Goal: Transaction & Acquisition: Book appointment/travel/reservation

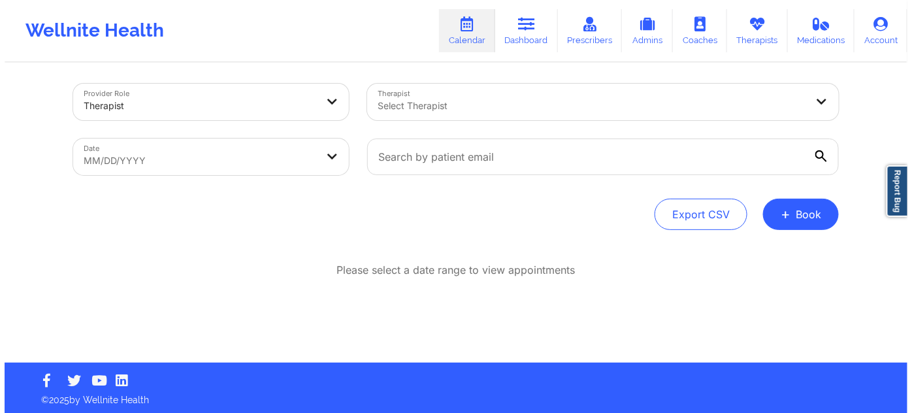
scroll to position [7, 0]
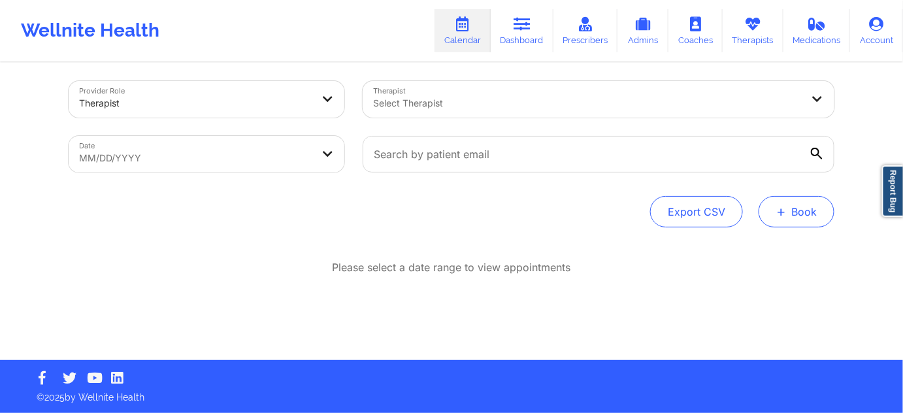
click at [789, 204] on button "+ Book" at bounding box center [797, 211] width 76 height 31
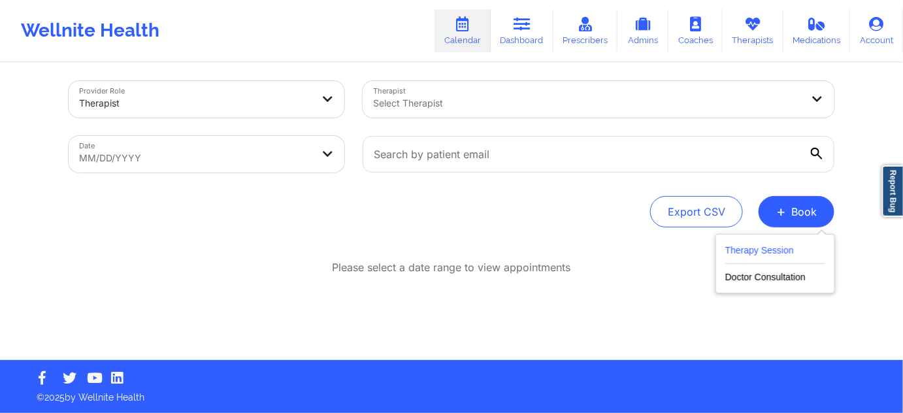
click at [774, 249] on button "Therapy Session" at bounding box center [775, 253] width 100 height 22
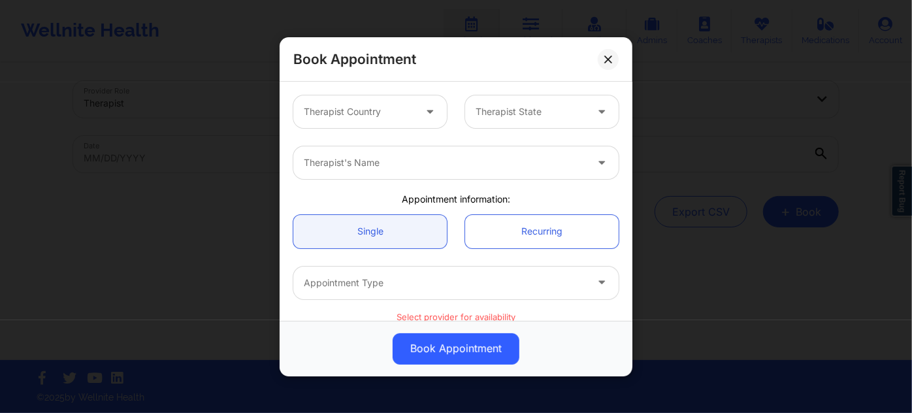
click at [418, 112] on div at bounding box center [431, 111] width 31 height 33
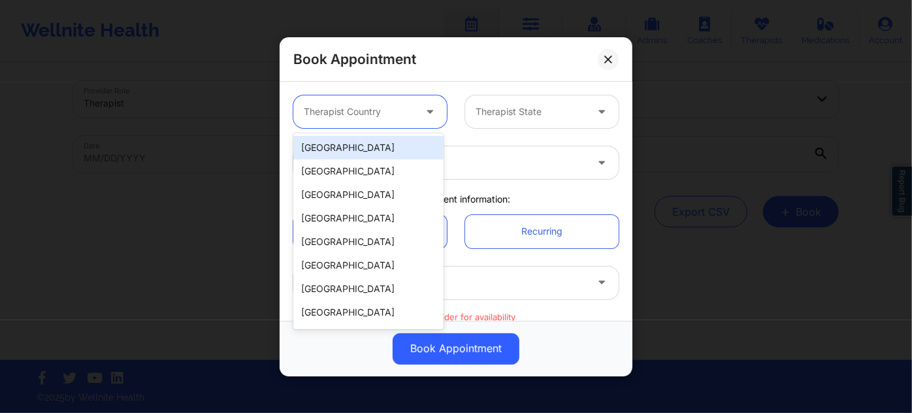
drag, startPoint x: 383, startPoint y: 141, endPoint x: 466, endPoint y: 121, distance: 85.4
click at [383, 142] on div "[GEOGRAPHIC_DATA]" at bounding box center [368, 148] width 150 height 24
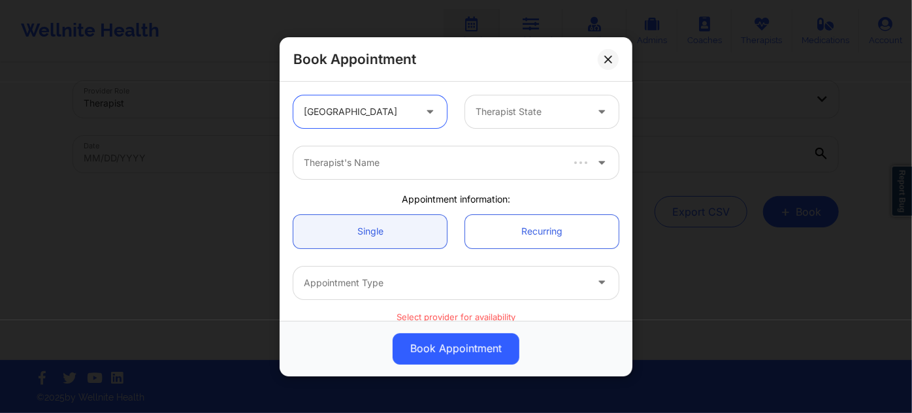
click at [491, 113] on div at bounding box center [531, 112] width 110 height 16
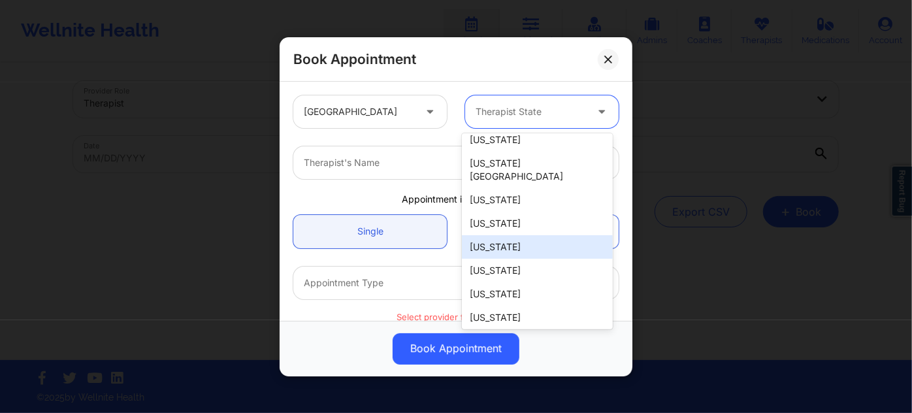
scroll to position [178, 0]
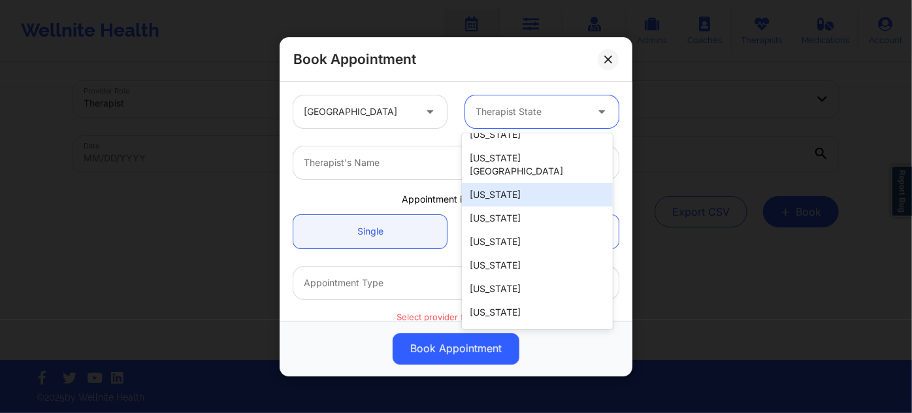
drag, startPoint x: 515, startPoint y: 182, endPoint x: 467, endPoint y: 174, distance: 48.4
click at [514, 183] on div "[US_STATE]" at bounding box center [537, 195] width 150 height 24
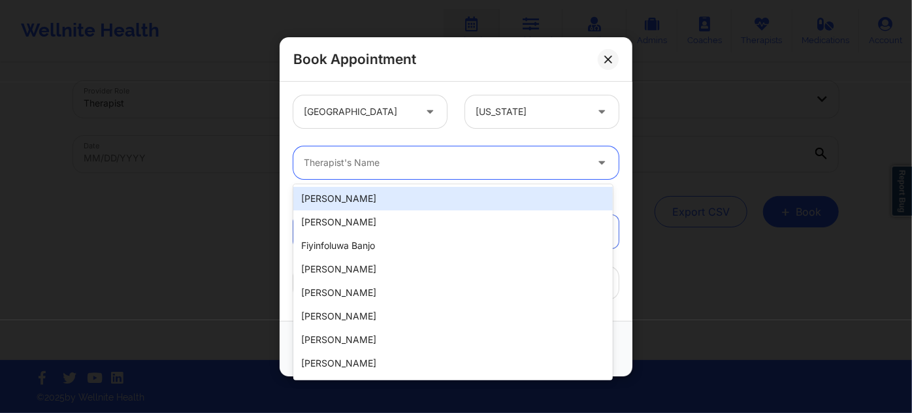
click at [416, 153] on div "Therapist's Name" at bounding box center [440, 162] width 294 height 33
paste input "[US_STATE][PERSON_NAME]"
type input "[US_STATE][PERSON_NAME]"
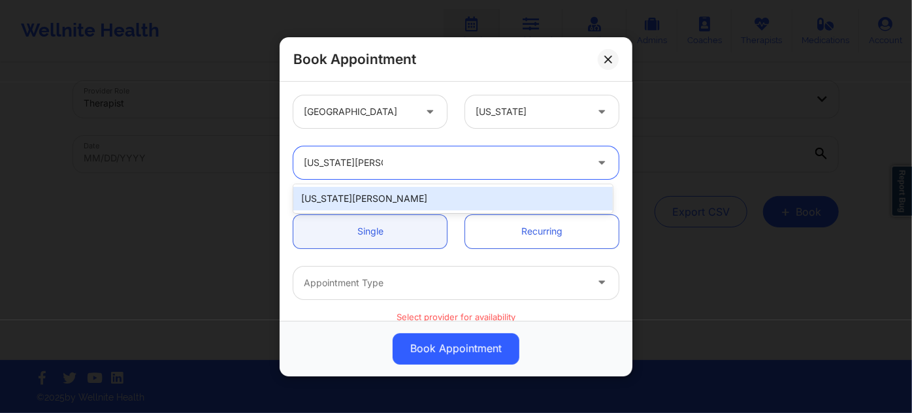
click at [380, 196] on div "[US_STATE][PERSON_NAME]" at bounding box center [452, 199] width 319 height 24
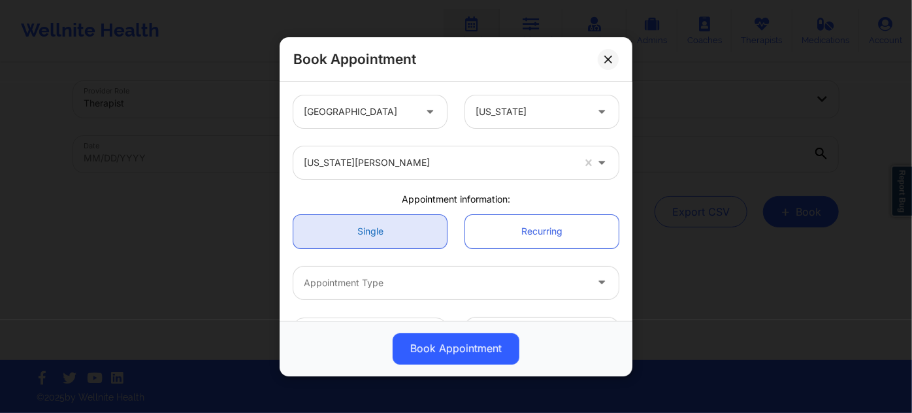
click at [377, 220] on link "Single" at bounding box center [370, 230] width 154 height 33
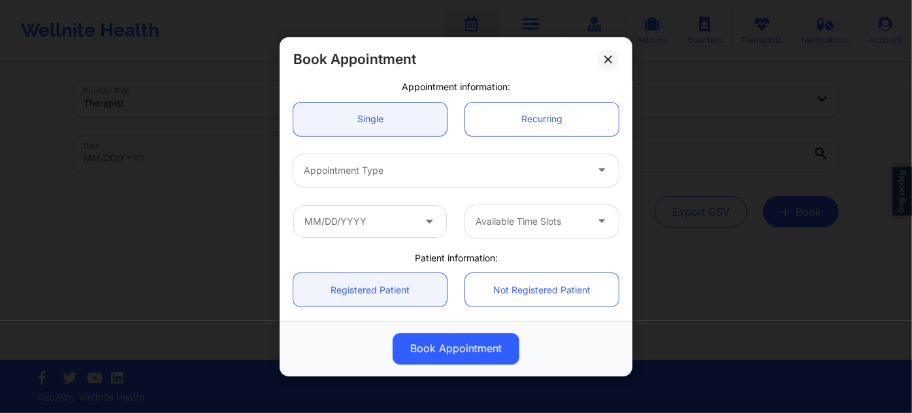
scroll to position [118, 0]
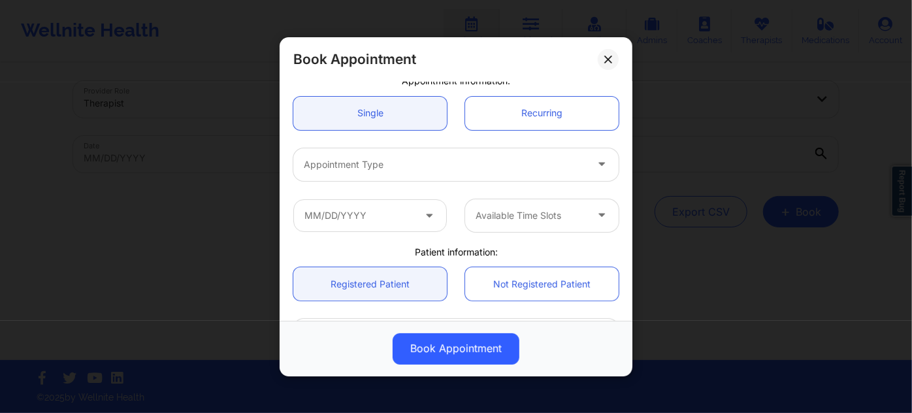
click at [419, 161] on div at bounding box center [445, 165] width 282 height 16
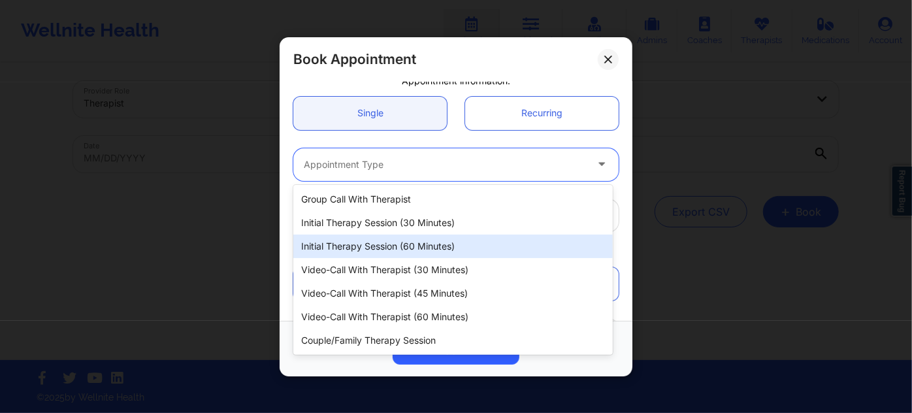
click at [445, 245] on div "Initial Therapy Session (60 minutes)" at bounding box center [452, 247] width 319 height 24
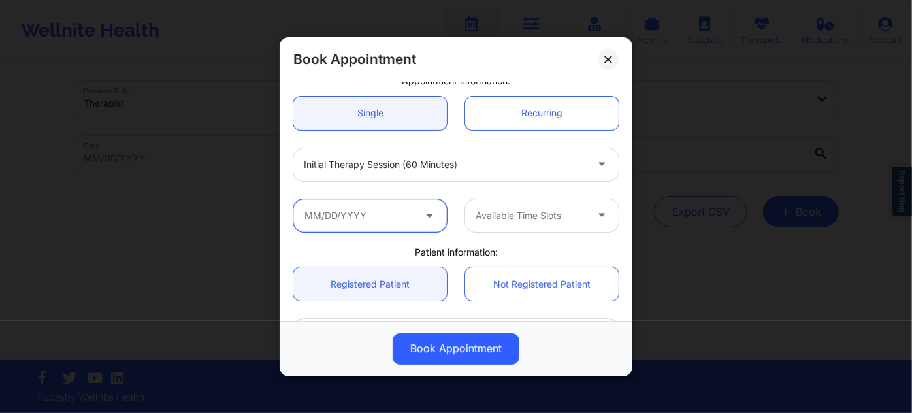
click at [394, 218] on input "text" at bounding box center [370, 215] width 154 height 33
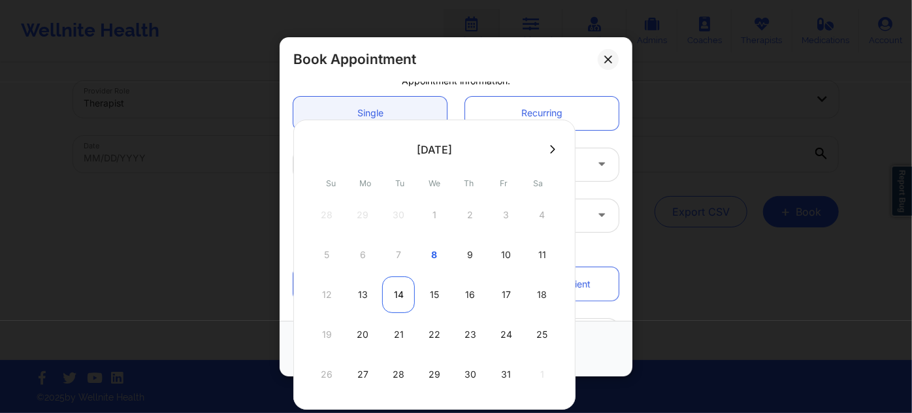
click at [395, 297] on div "14" at bounding box center [398, 294] width 33 height 37
type input "[DATE]"
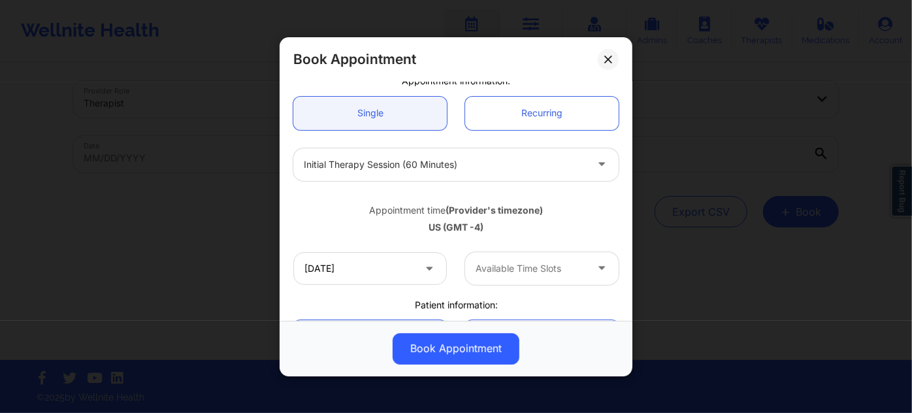
click at [522, 272] on div at bounding box center [531, 269] width 110 height 16
click at [566, 218] on div "Appointment time (Provider's timezone) [GEOGRAPHIC_DATA] (GMT -4)" at bounding box center [456, 216] width 344 height 35
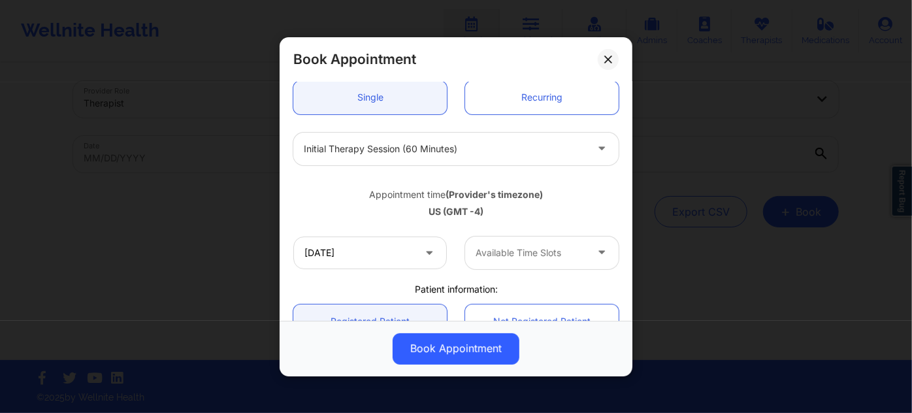
scroll to position [178, 0]
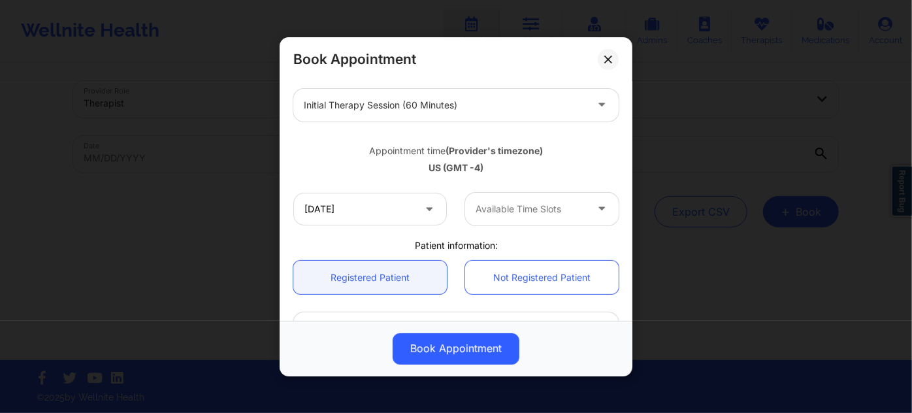
click at [552, 211] on div at bounding box center [531, 209] width 110 height 16
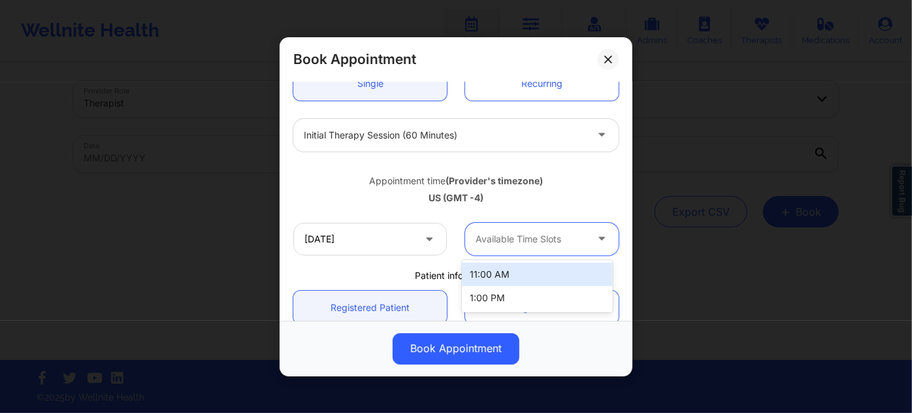
scroll to position [118, 0]
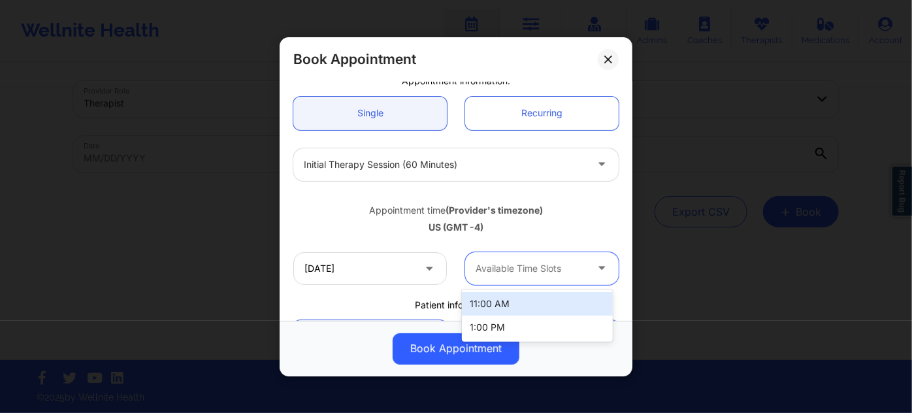
click at [559, 222] on div "US (GMT -4)" at bounding box center [455, 227] width 325 height 13
click at [554, 253] on div "Available Time Slots" at bounding box center [526, 268] width 122 height 33
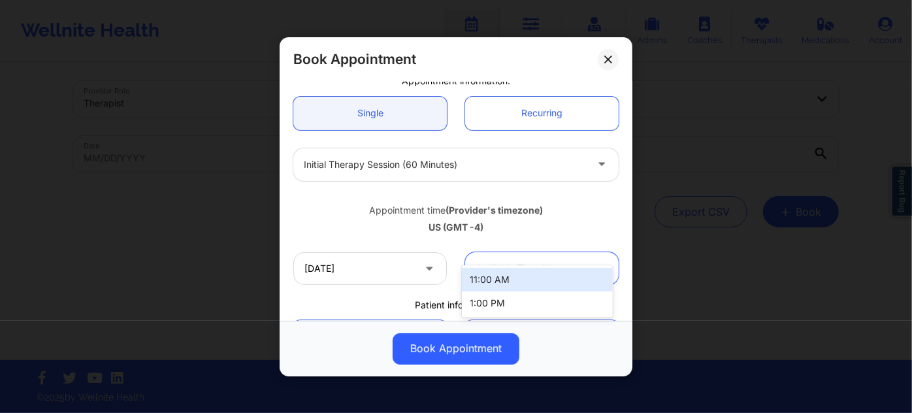
scroll to position [178, 0]
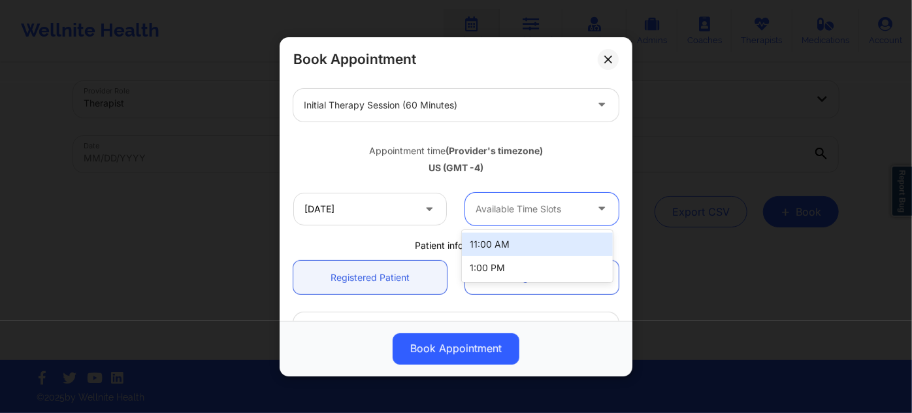
click at [544, 161] on div "US (GMT -4)" at bounding box center [455, 167] width 325 height 13
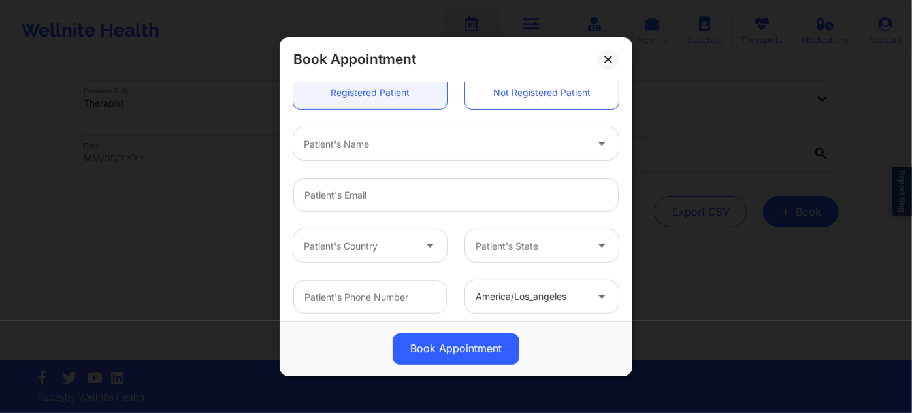
scroll to position [368, 0]
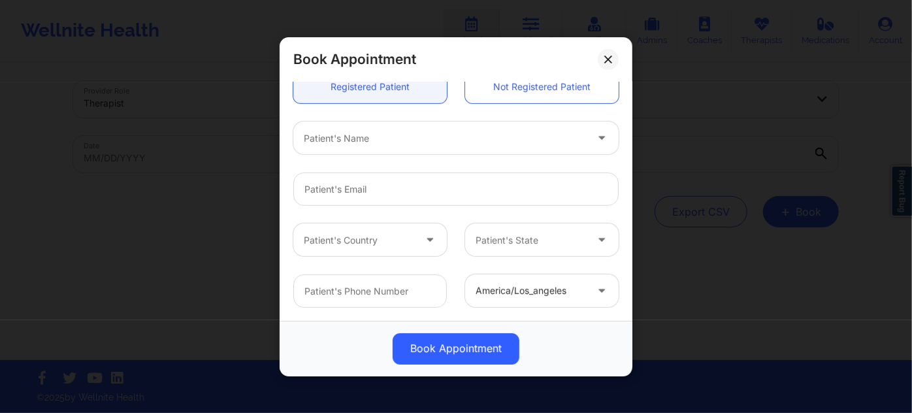
click at [419, 244] on div at bounding box center [431, 239] width 31 height 33
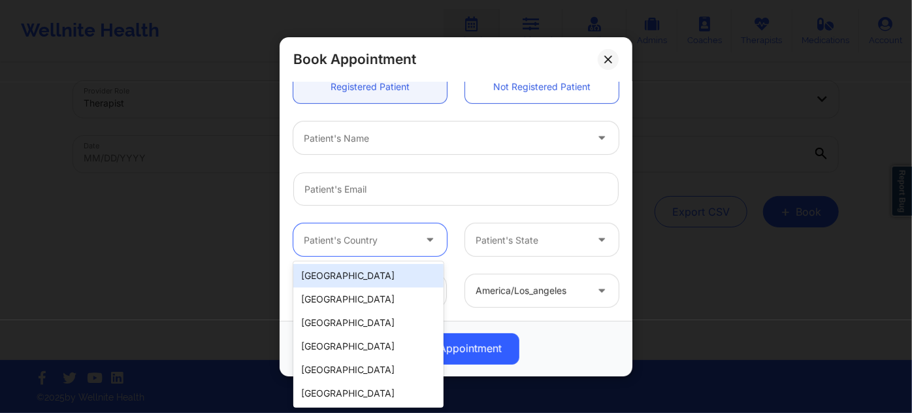
drag, startPoint x: 403, startPoint y: 274, endPoint x: 456, endPoint y: 261, distance: 54.5
click at [403, 274] on div "[GEOGRAPHIC_DATA]" at bounding box center [368, 276] width 150 height 24
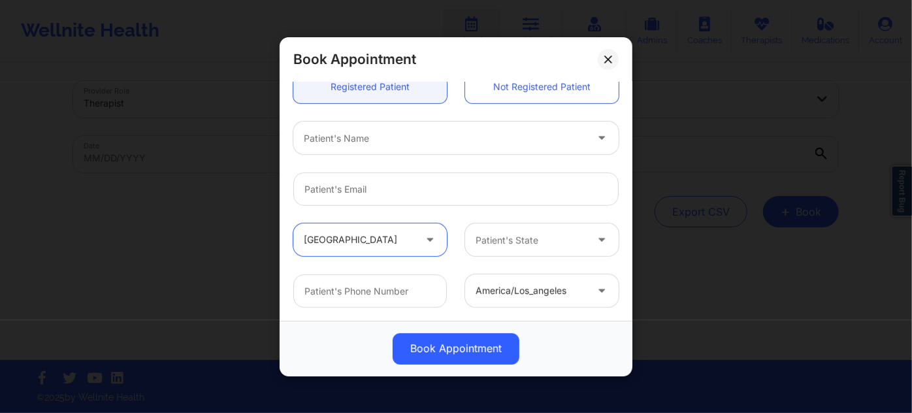
click at [512, 240] on div at bounding box center [531, 240] width 110 height 16
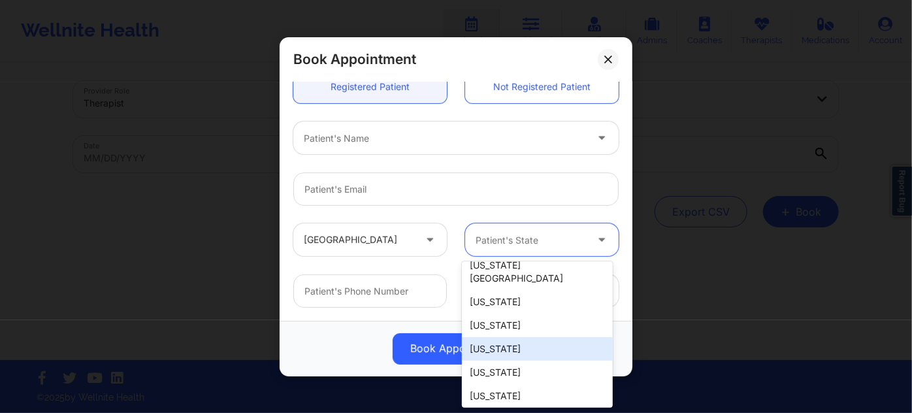
scroll to position [178, 0]
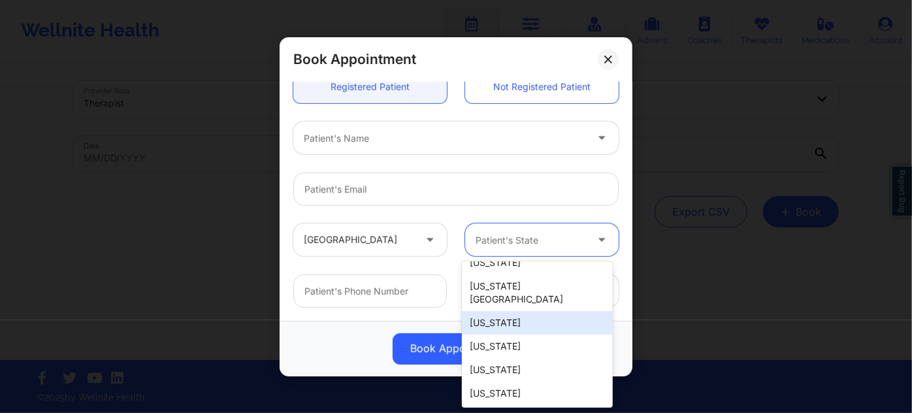
click at [525, 311] on div "[US_STATE]" at bounding box center [537, 323] width 150 height 24
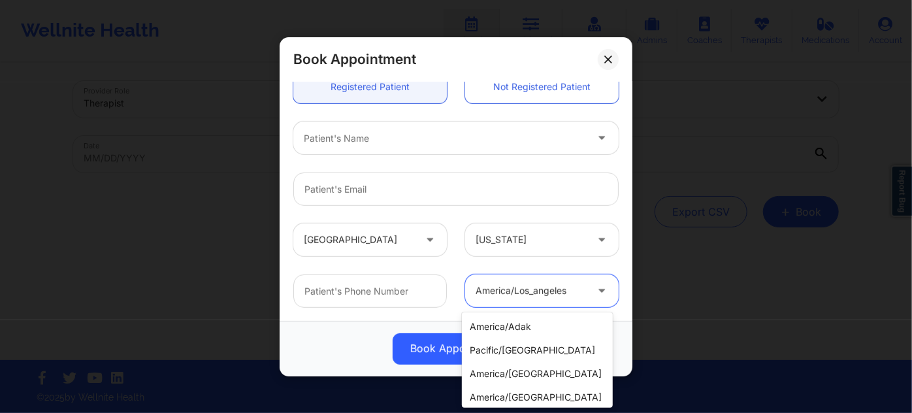
click at [525, 306] on div "america/los_angeles" at bounding box center [531, 290] width 110 height 33
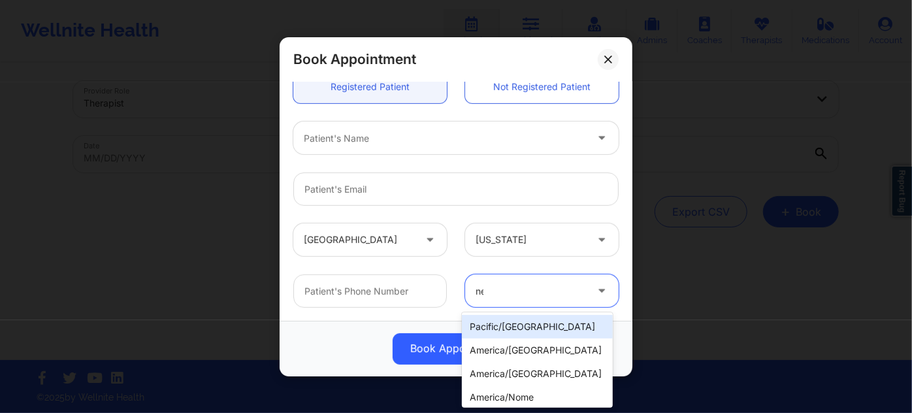
type input "new"
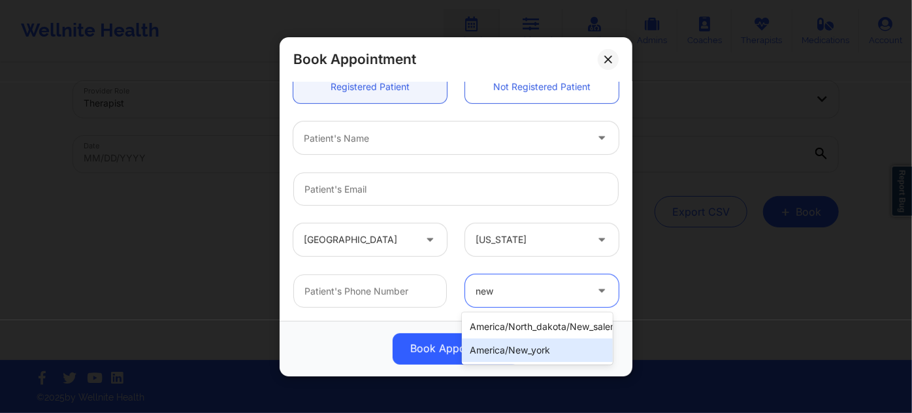
click at [529, 346] on div "america/new_york" at bounding box center [537, 350] width 150 height 24
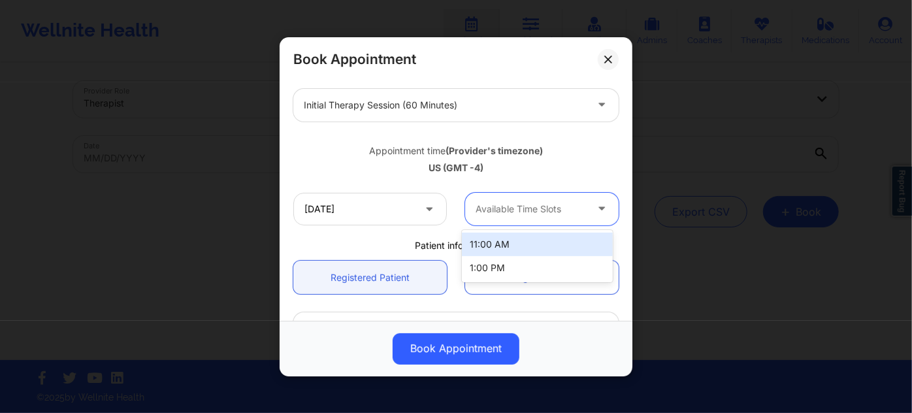
click at [517, 201] on div at bounding box center [531, 209] width 110 height 16
click at [534, 205] on div at bounding box center [531, 209] width 110 height 16
click at [561, 201] on div at bounding box center [531, 209] width 110 height 16
